Goal: Check status: Check status

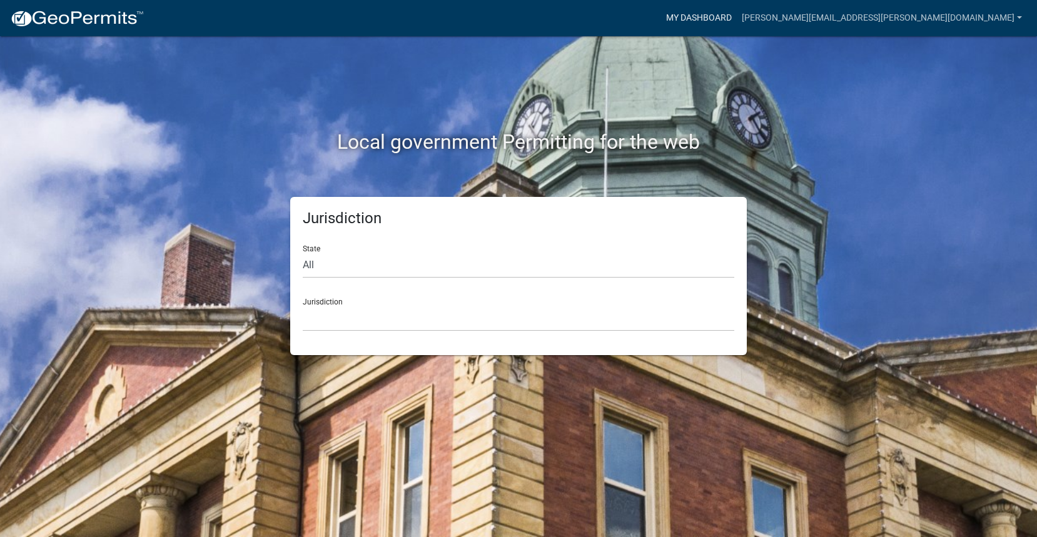
click at [737, 11] on link "My Dashboard" at bounding box center [699, 18] width 76 height 24
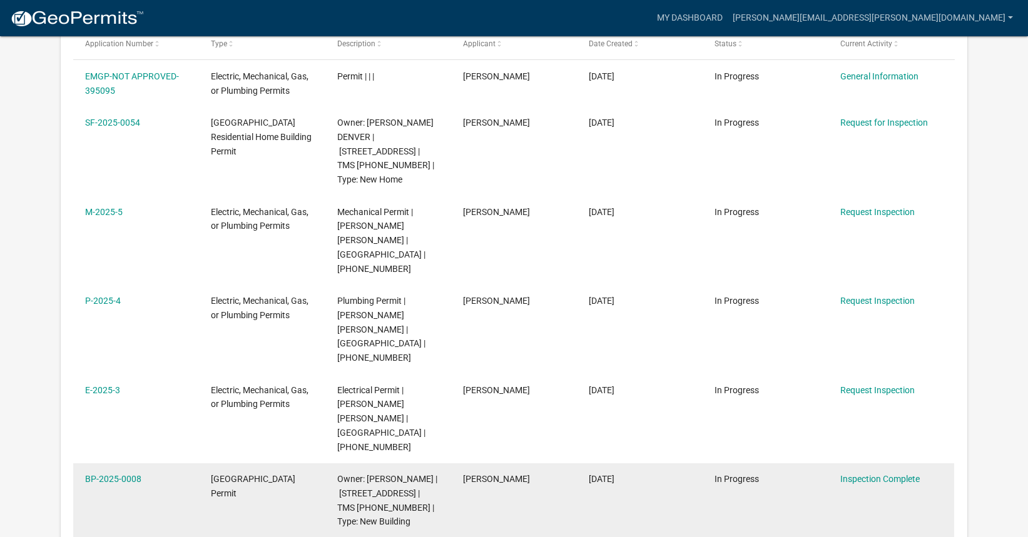
scroll to position [228, 0]
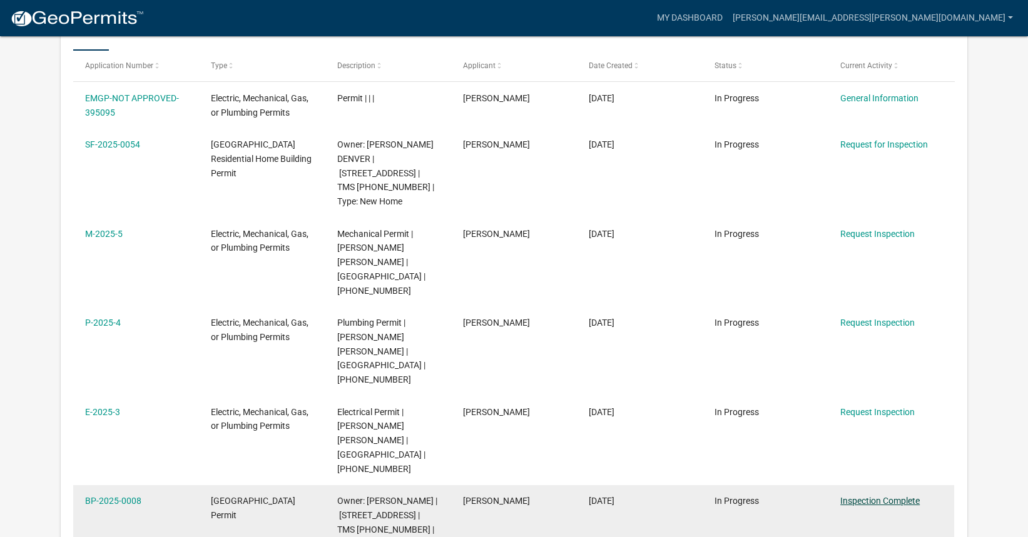
click at [875, 496] on link "Inspection Complete" at bounding box center [879, 501] width 79 height 10
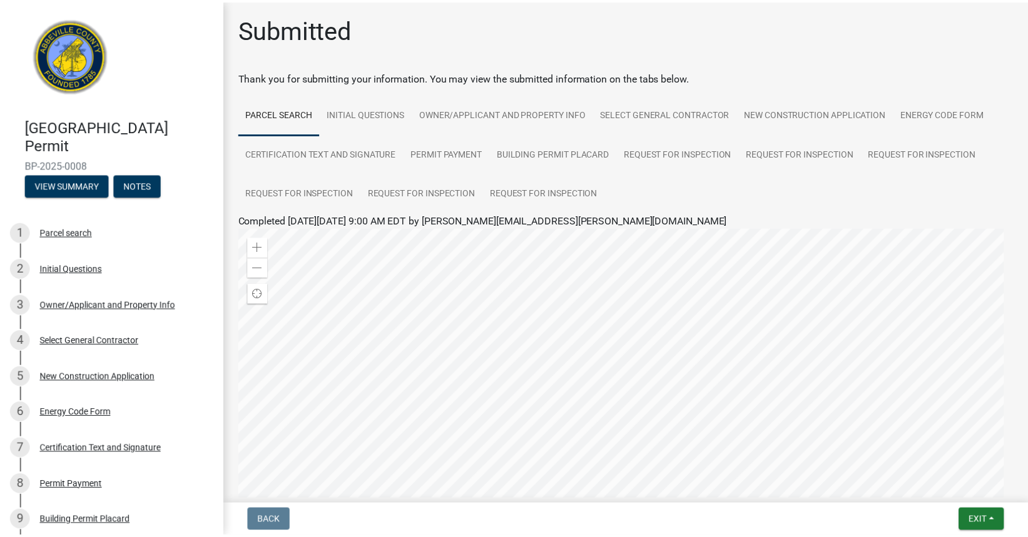
scroll to position [176, 0]
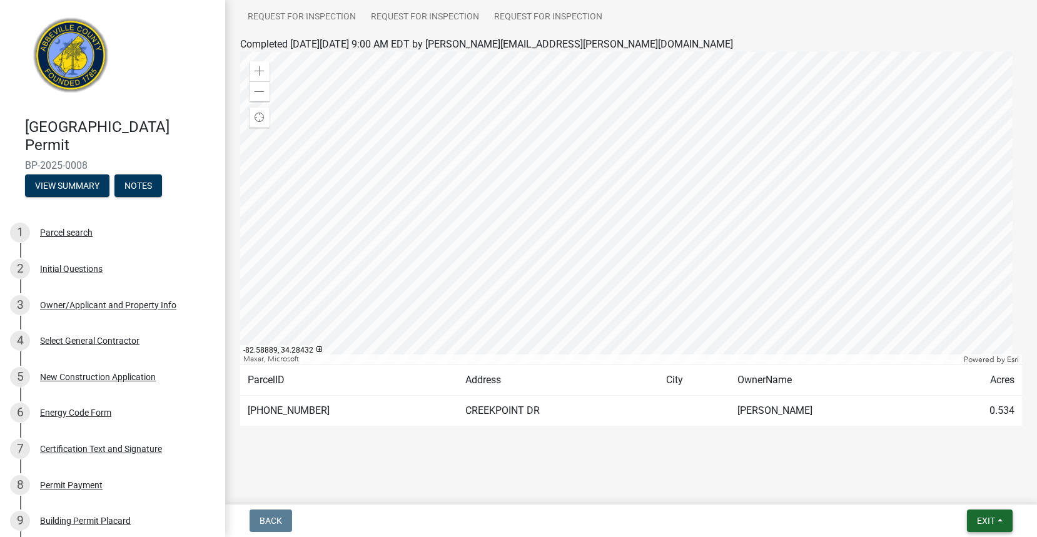
click at [980, 520] on span "Exit" at bounding box center [986, 521] width 18 height 10
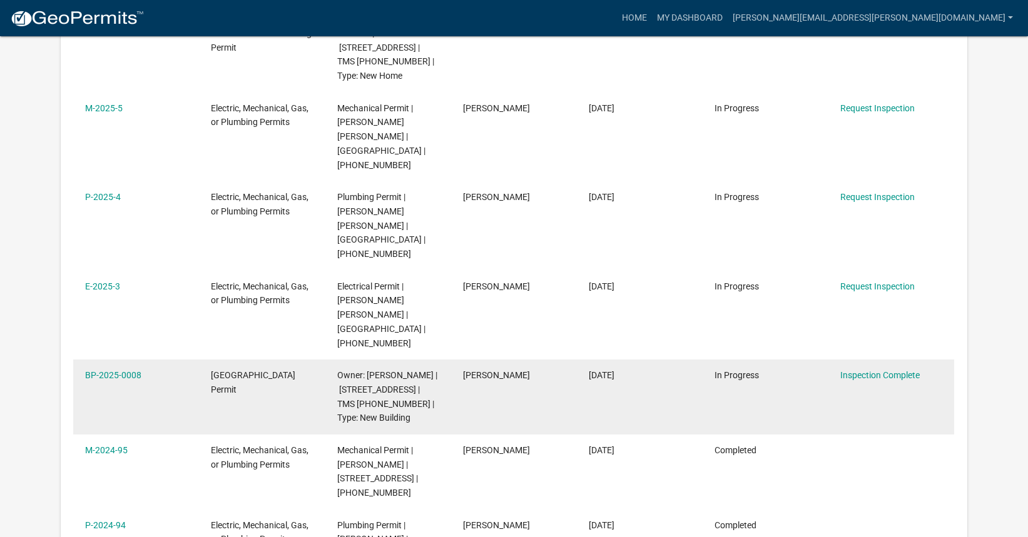
scroll to position [354, 0]
click at [297, 369] on div "[GEOGRAPHIC_DATA] Permit" at bounding box center [262, 383] width 102 height 29
click at [108, 371] on link "BP-2025-0008" at bounding box center [113, 376] width 56 height 10
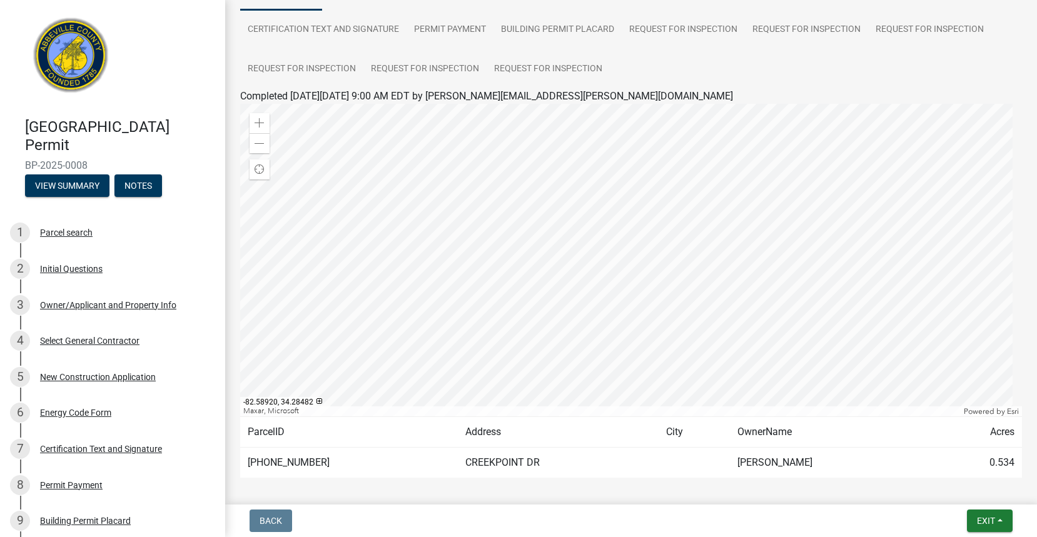
scroll to position [125, 0]
click at [608, 258] on div at bounding box center [631, 259] width 782 height 313
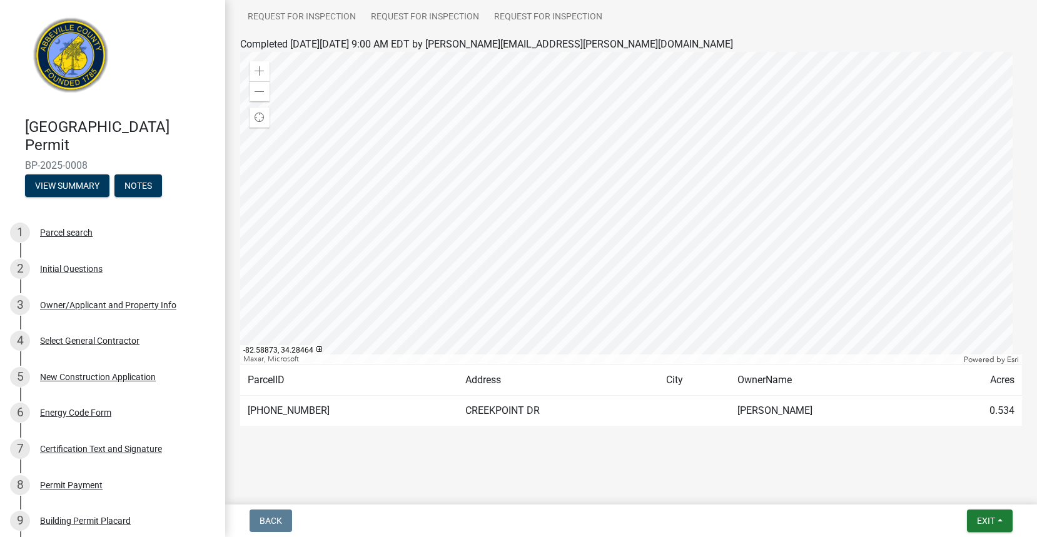
scroll to position [0, 0]
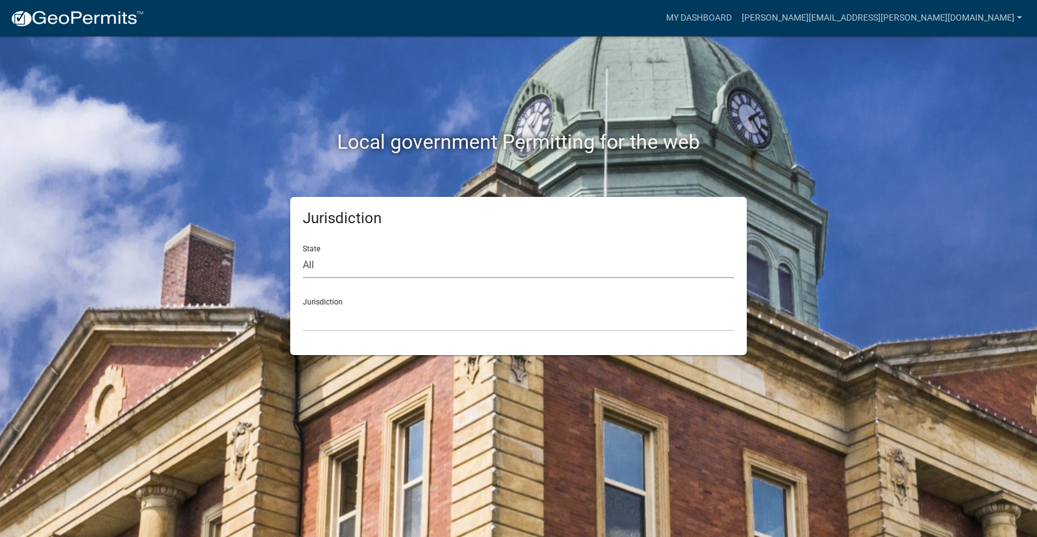
click at [348, 266] on select "All Colorado Georgia Indiana Iowa Kansas Minnesota Ohio South Carolina Wisconsin" at bounding box center [519, 266] width 432 height 26
click at [737, 15] on link "My Dashboard" at bounding box center [699, 18] width 76 height 24
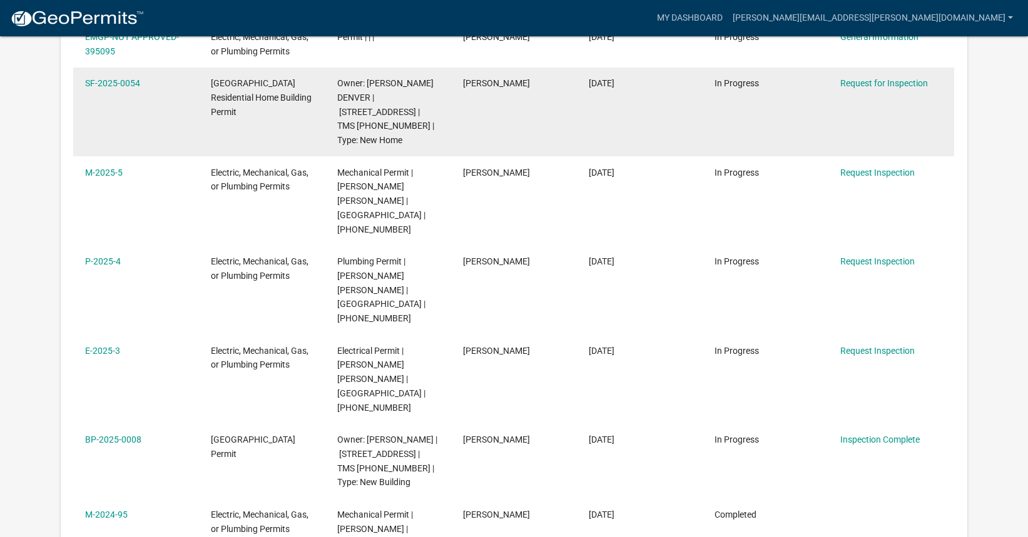
scroll to position [291, 0]
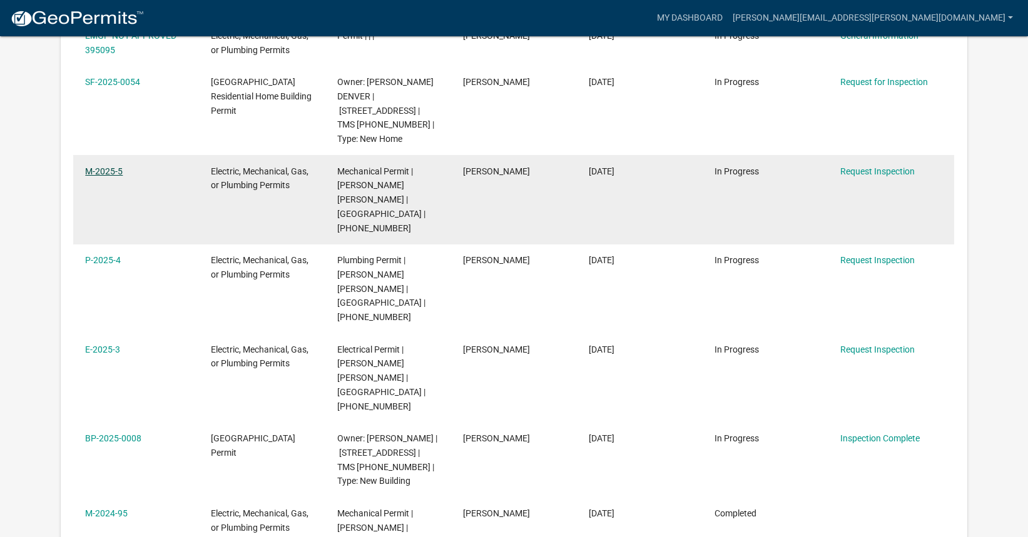
click at [102, 166] on link "M-2025-5" at bounding box center [104, 171] width 38 height 10
